Goal: Task Accomplishment & Management: Use online tool/utility

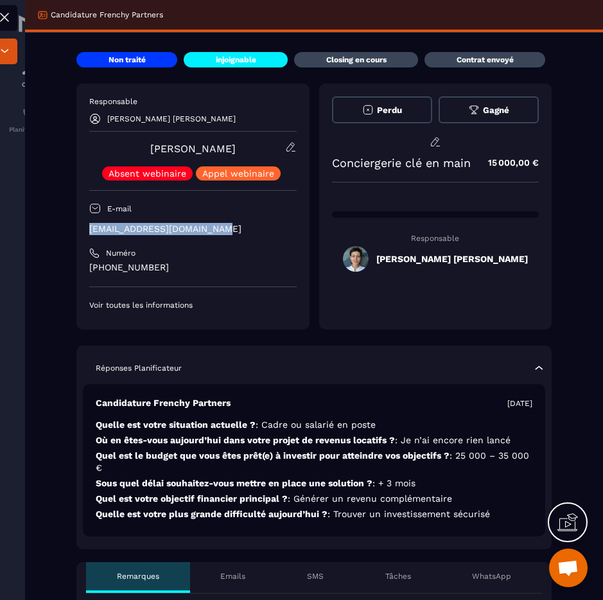
drag, startPoint x: 176, startPoint y: 234, endPoint x: 89, endPoint y: 231, distance: 87.4
click at [89, 231] on p "[EMAIL_ADDRESS][DOMAIN_NAME]" at bounding box center [192, 229] width 207 height 12
copy p "[EMAIL_ADDRESS][DOMAIN_NAME]"
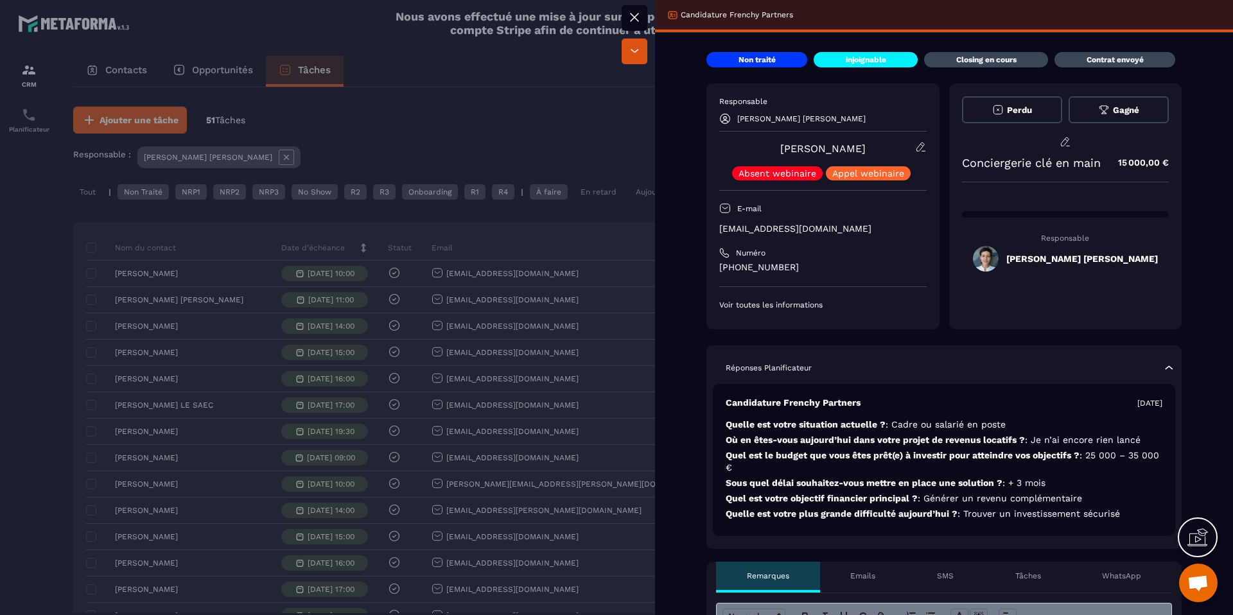
click at [603, 173] on div at bounding box center [616, 307] width 1233 height 615
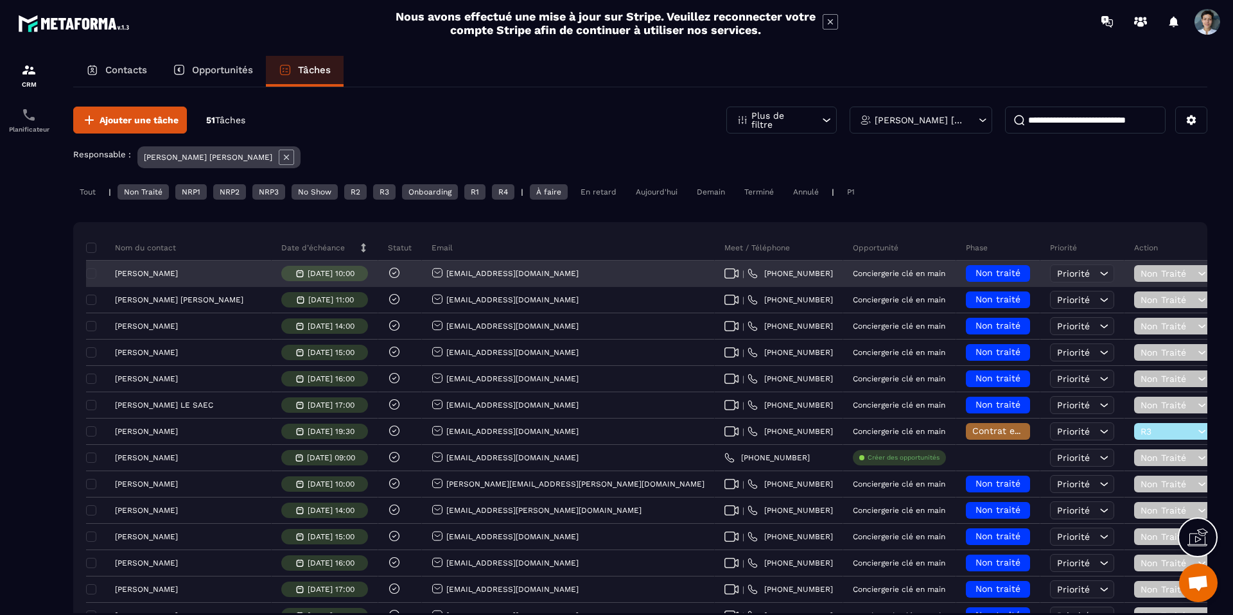
click at [603, 278] on span "Non Traité" at bounding box center [1168, 274] width 54 height 10
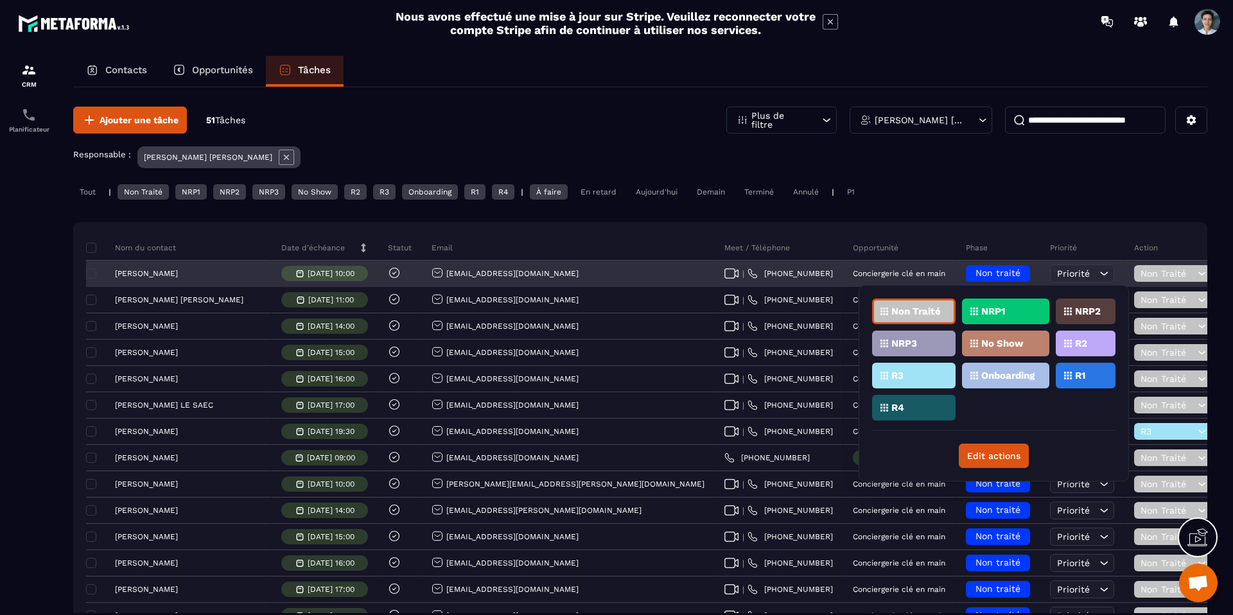
click at [603, 272] on span "Non traité" at bounding box center [998, 273] width 45 height 10
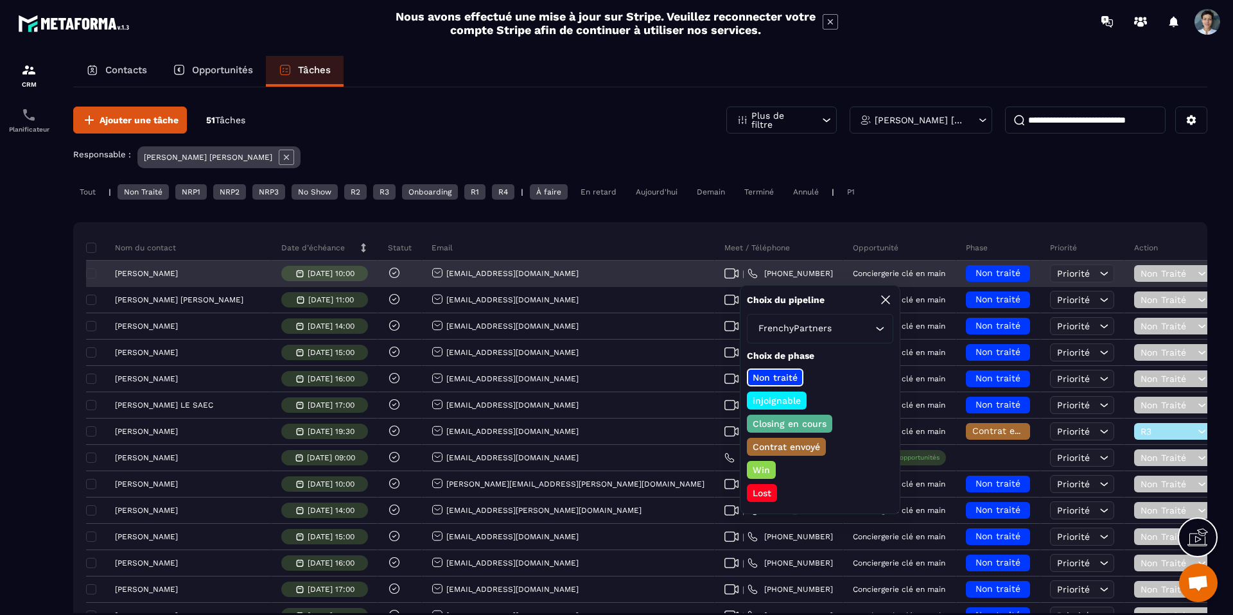
click at [163, 272] on p "[PERSON_NAME]" at bounding box center [146, 273] width 63 height 9
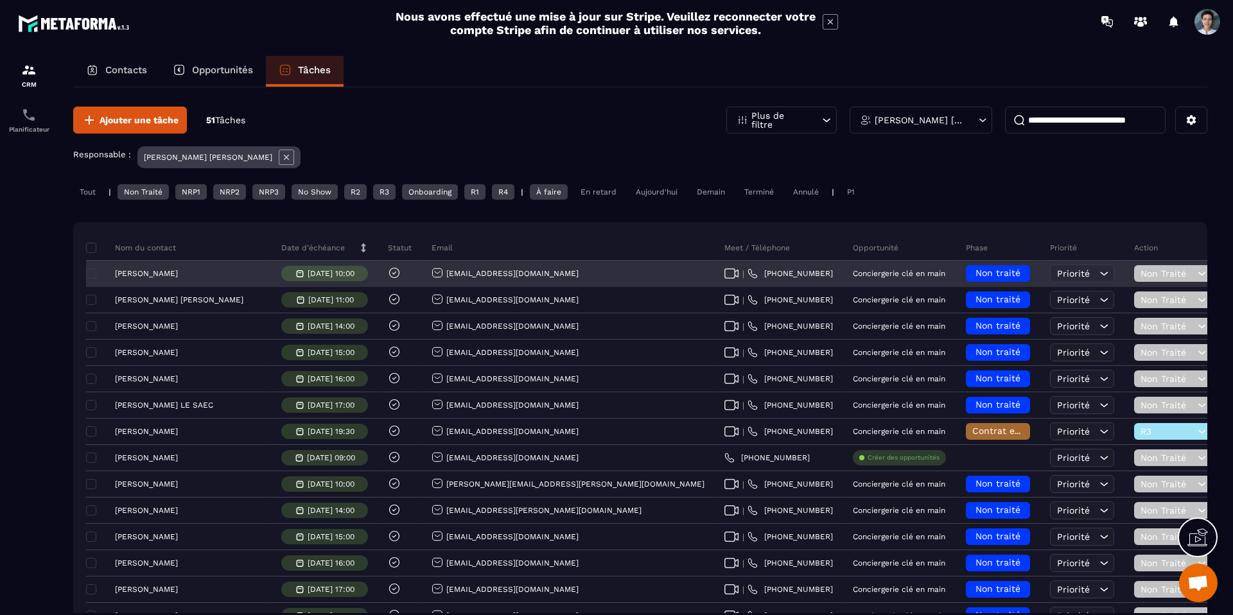
click at [123, 269] on p "[PERSON_NAME]" at bounding box center [146, 273] width 63 height 9
